Goal: Task Accomplishment & Management: Use online tool/utility

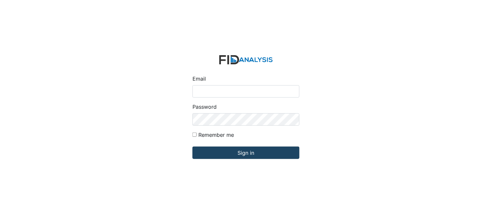
type input "[PERSON_NAME][EMAIL_ADDRESS][DOMAIN_NAME]"
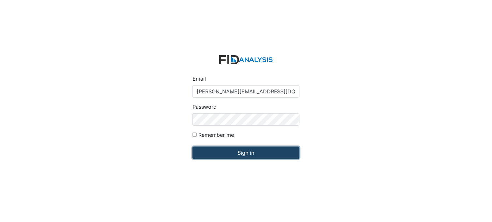
click at [255, 154] on input "Sign in" at bounding box center [246, 153] width 107 height 12
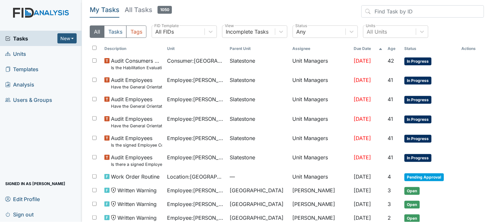
click at [34, 54] on link "Units" at bounding box center [41, 53] width 82 height 15
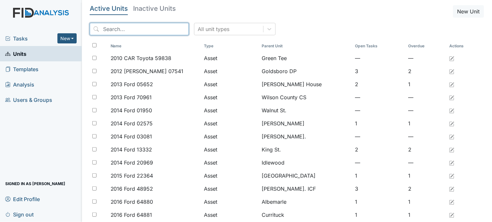
click at [119, 26] on input "search" at bounding box center [139, 29] width 99 height 12
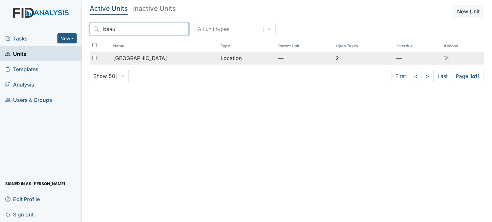
type input "beau"
click at [149, 54] on td "[GEOGRAPHIC_DATA]" at bounding box center [164, 58] width 107 height 13
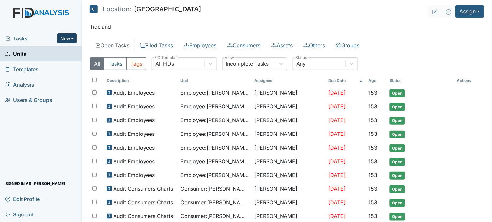
click at [70, 35] on button "New" at bounding box center [67, 38] width 20 height 10
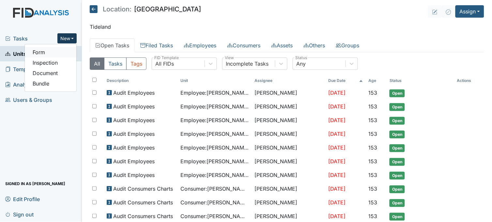
click at [61, 54] on link "Form" at bounding box center [51, 52] width 52 height 10
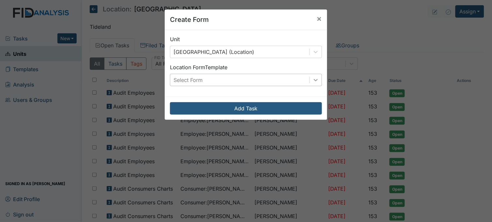
click at [311, 76] on div at bounding box center [316, 80] width 12 height 12
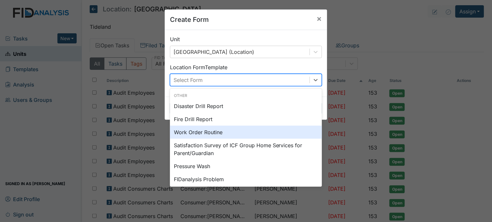
click at [205, 132] on div "Work Order Routine" at bounding box center [246, 132] width 152 height 13
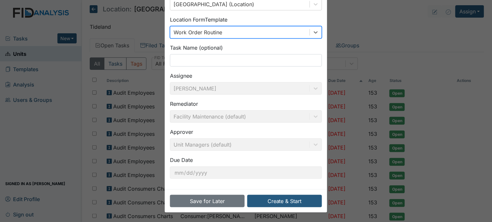
scroll to position [48, 0]
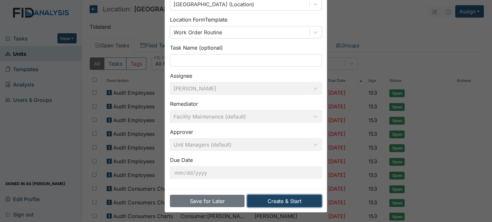
click at [297, 200] on button "Create & Start" at bounding box center [284, 201] width 75 height 12
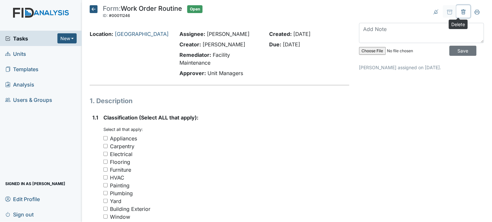
click at [457, 11] on button at bounding box center [464, 11] width 14 height 12
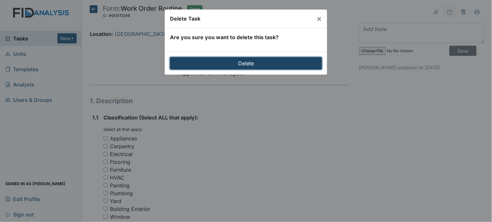
click at [226, 63] on input "Delete" at bounding box center [246, 63] width 152 height 12
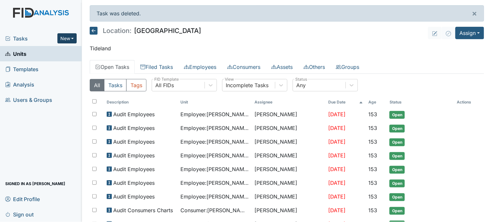
click at [70, 39] on button "New" at bounding box center [67, 38] width 20 height 10
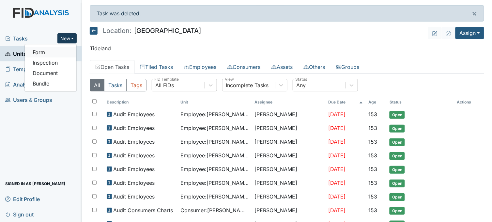
click at [65, 51] on link "Form" at bounding box center [51, 52] width 52 height 10
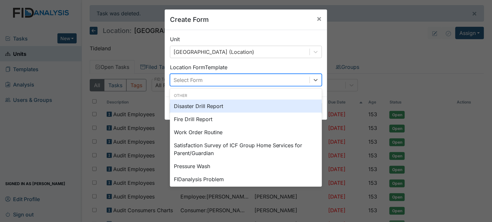
click at [248, 80] on div "Select Form" at bounding box center [239, 80] width 139 height 12
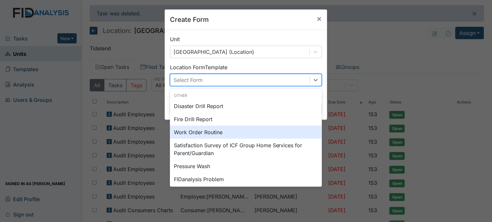
click at [218, 131] on div "Work Order Routine" at bounding box center [246, 132] width 152 height 13
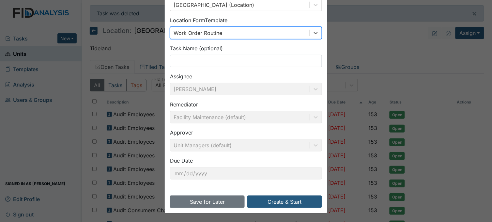
scroll to position [48, 0]
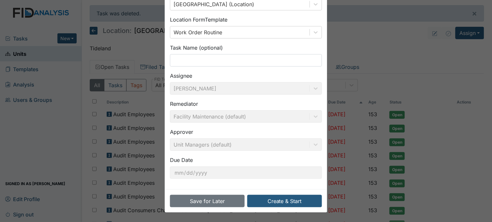
click at [198, 85] on div "Assignee Sheniqua Howell" at bounding box center [246, 83] width 152 height 23
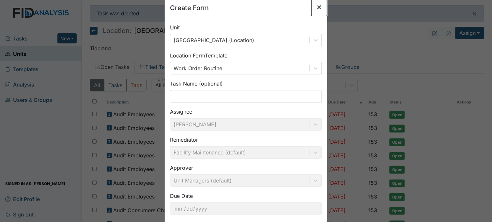
click at [318, 6] on span "×" at bounding box center [319, 6] width 5 height 9
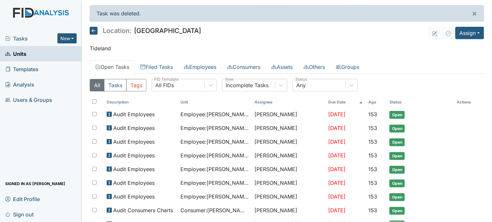
click at [30, 36] on span "Tasks" at bounding box center [31, 39] width 52 height 8
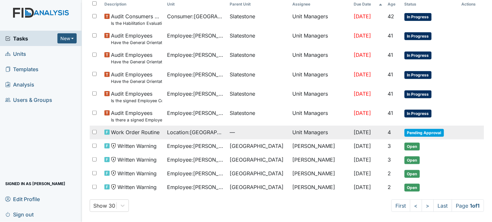
scroll to position [46, 0]
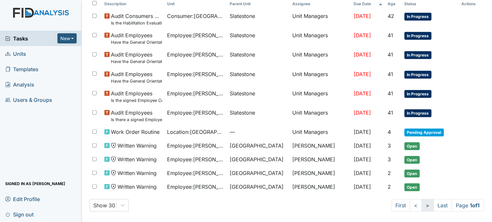
click at [424, 206] on link ">" at bounding box center [428, 205] width 12 height 12
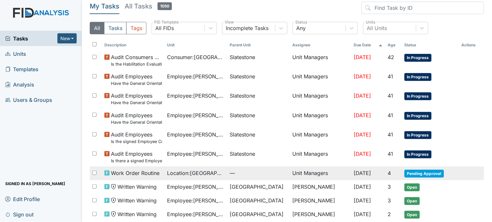
scroll to position [0, 0]
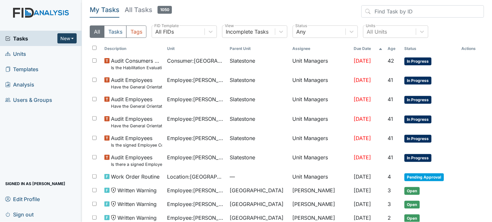
click at [71, 38] on button "New" at bounding box center [67, 38] width 20 height 10
click at [68, 50] on link "Form" at bounding box center [51, 52] width 52 height 10
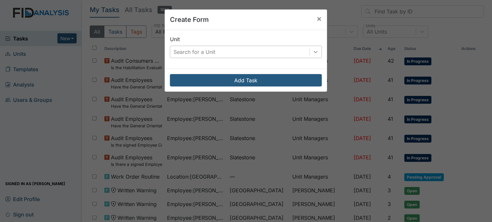
click at [313, 49] on icon at bounding box center [316, 52] width 7 height 7
click at [317, 19] on span "×" at bounding box center [319, 18] width 5 height 9
